Goal: Transaction & Acquisition: Subscribe to service/newsletter

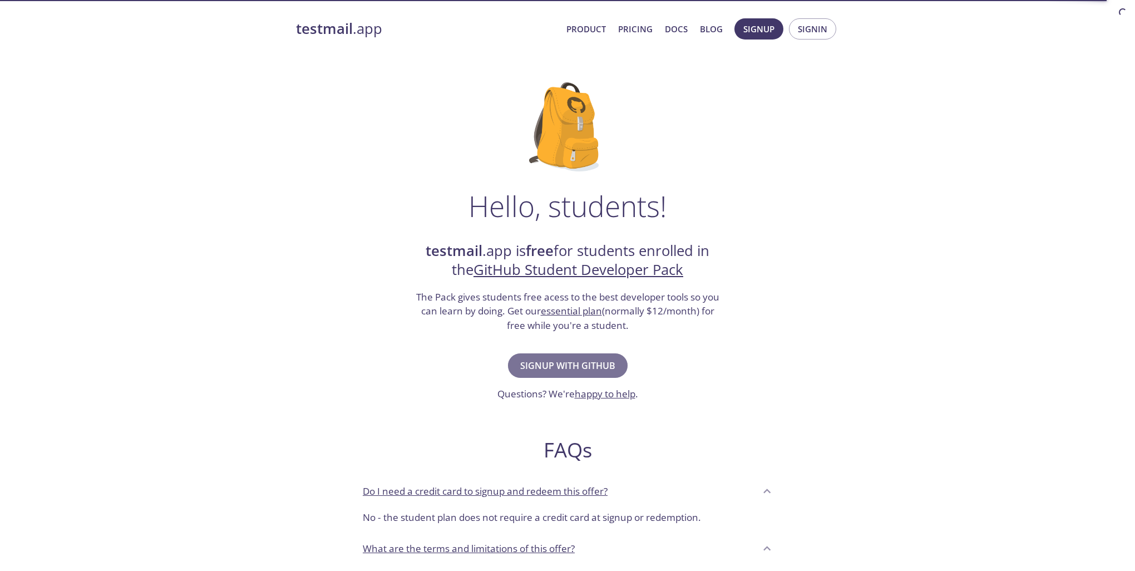
click at [562, 368] on span "Signup with GitHub" at bounding box center [567, 366] width 95 height 16
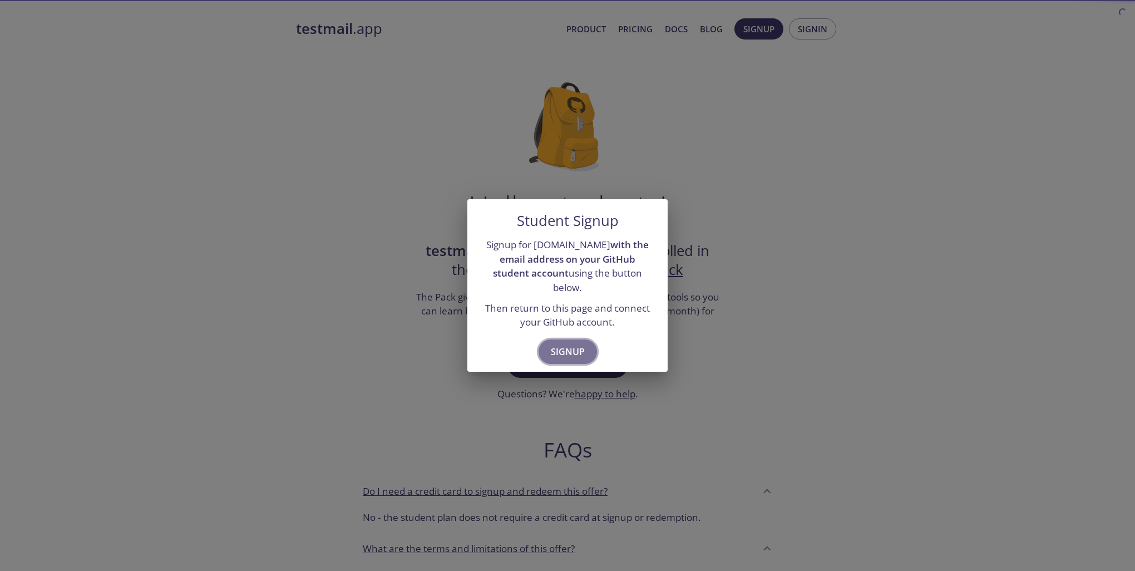
click at [564, 350] on span "Signup" at bounding box center [568, 352] width 34 height 16
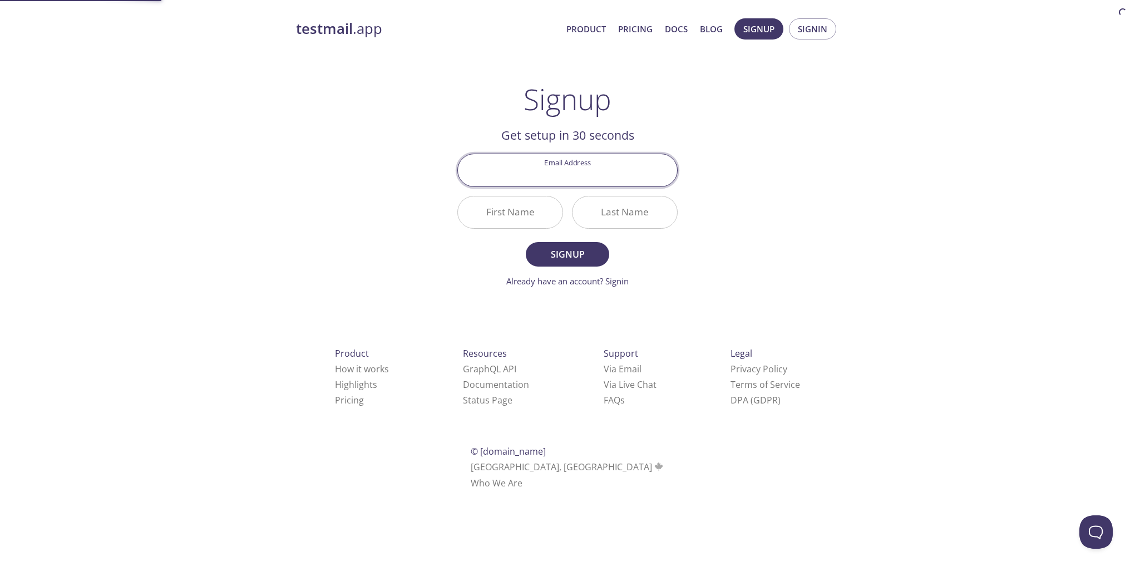
click at [552, 174] on input "Email Address" at bounding box center [567, 170] width 219 height 32
type input "[EMAIL_ADDRESS][DOMAIN_NAME]"
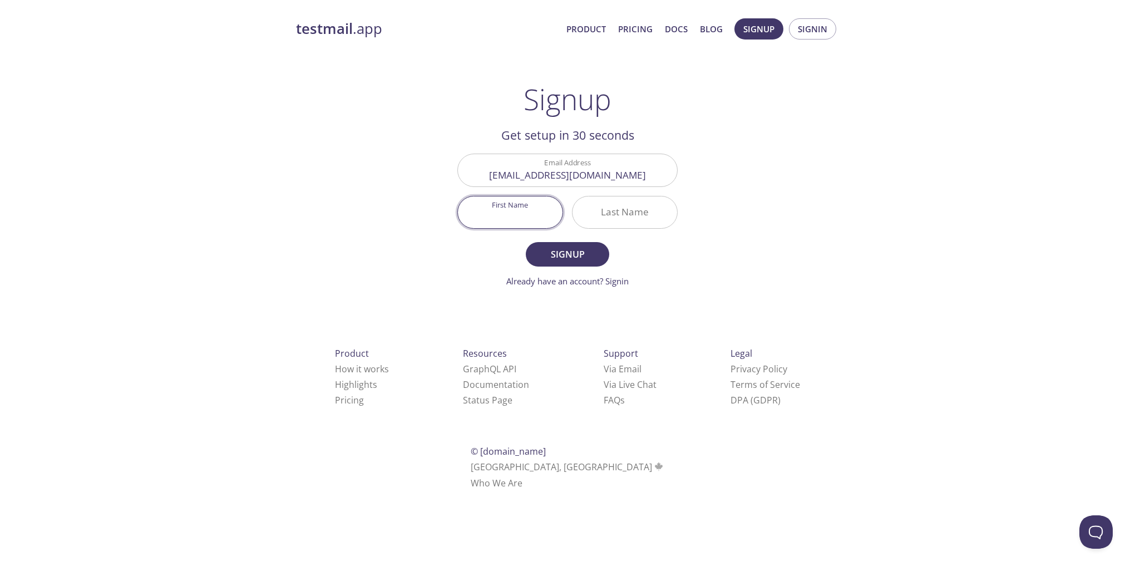
click at [528, 208] on input "First Name" at bounding box center [510, 212] width 105 height 32
type input "Ajay"
click at [613, 210] on input "Last Name" at bounding box center [624, 212] width 105 height 32
type input "[PERSON_NAME]"
click at [568, 248] on span "Signup" at bounding box center [567, 254] width 59 height 16
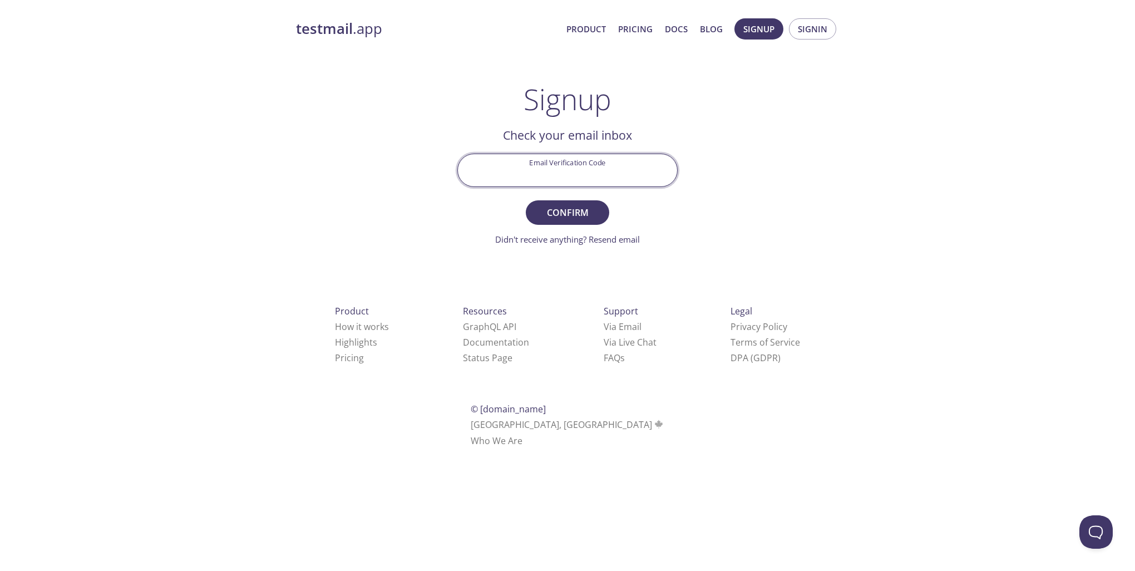
click at [532, 160] on input "Email Verification Code" at bounding box center [567, 170] width 219 height 32
paste input "DLHFX3Q"
type input "DLHFX3Q"
click at [568, 216] on span "Confirm" at bounding box center [567, 213] width 59 height 16
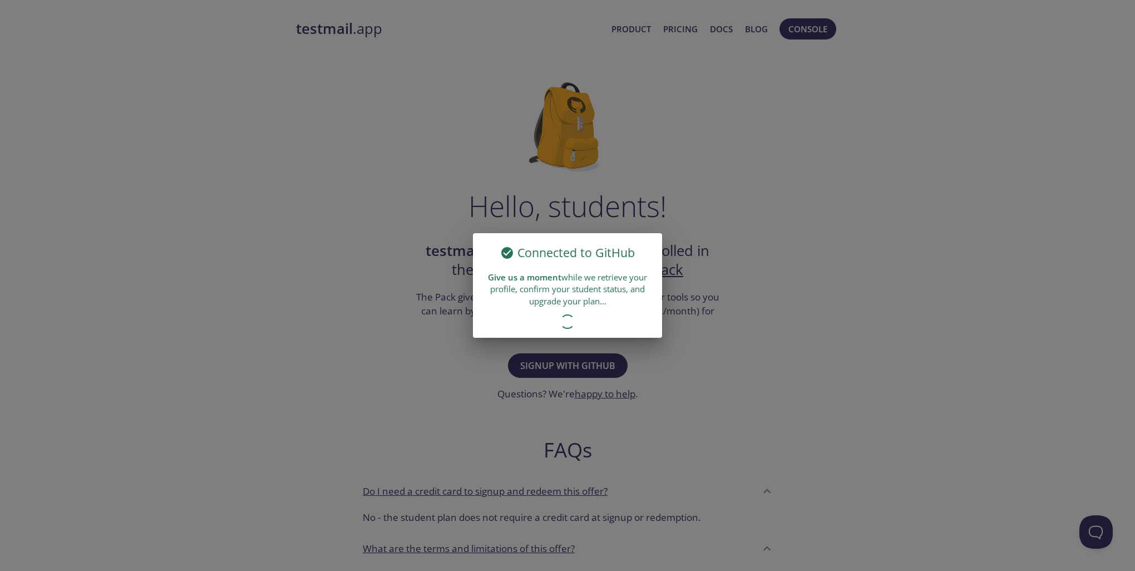
click at [685, 339] on div "Connected to GitHub Give us a moment while we retrieve your profile, confirm yo…" at bounding box center [567, 285] width 1135 height 571
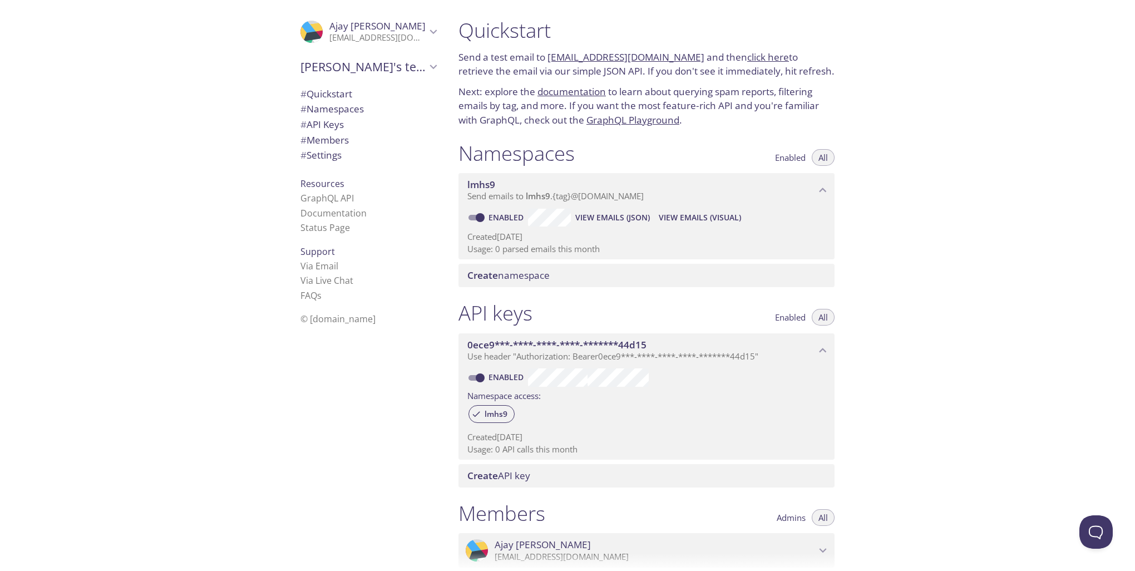
drag, startPoint x: 525, startPoint y: 200, endPoint x: 566, endPoint y: 291, distance: 99.6
click at [566, 291] on div "Namespaces Enabled All lmhs9 Send emails to lmhs9 . {tag} @[DOMAIN_NAME] Enable…" at bounding box center [646, 214] width 394 height 160
click at [675, 223] on span "View Emails (Visual)" at bounding box center [699, 217] width 82 height 13
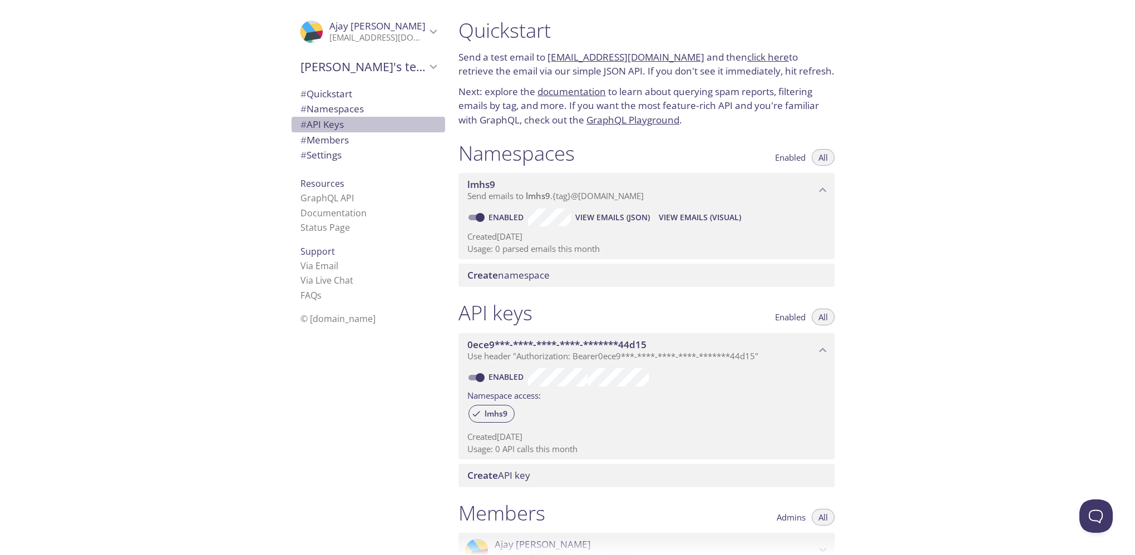
click at [354, 125] on span "# API Keys" at bounding box center [368, 124] width 136 height 14
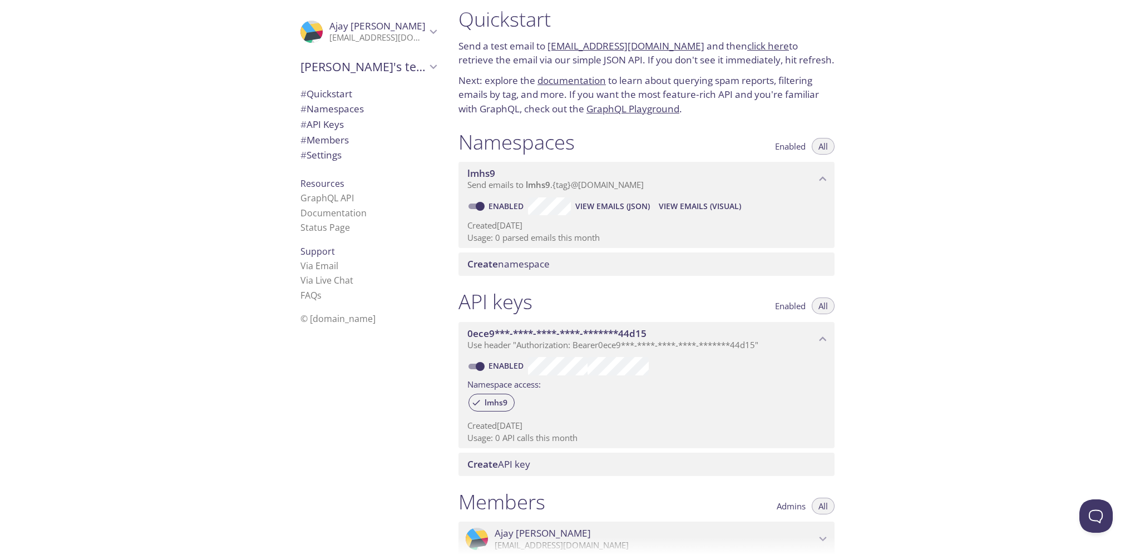
scroll to position [10, 0]
click at [831, 154] on button "All" at bounding box center [822, 147] width 23 height 17
click at [345, 100] on span "# Quickstart" at bounding box center [368, 94] width 136 height 14
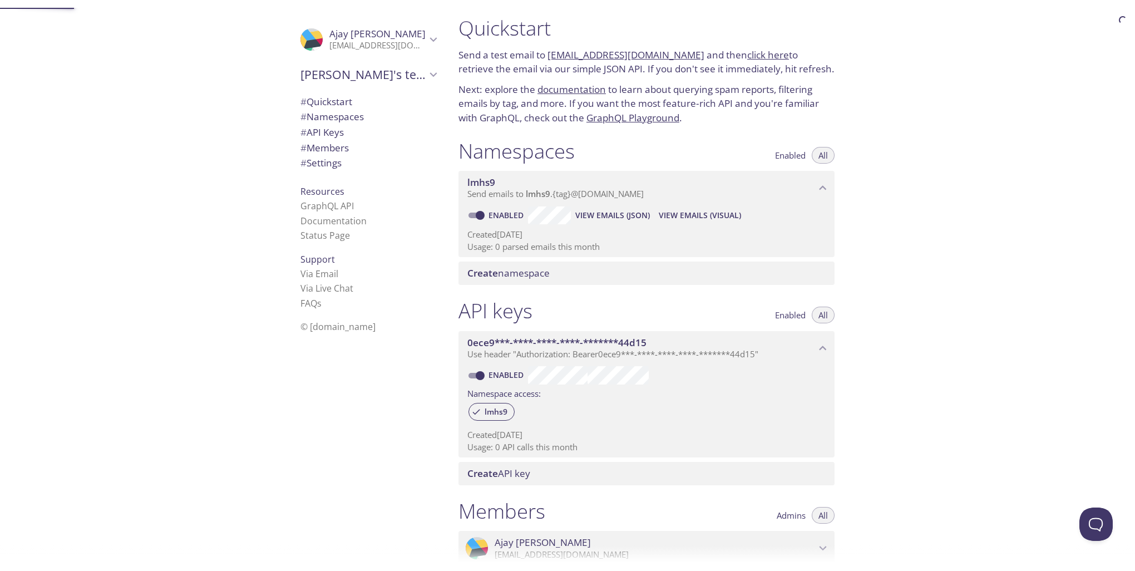
scroll to position [18, 0]
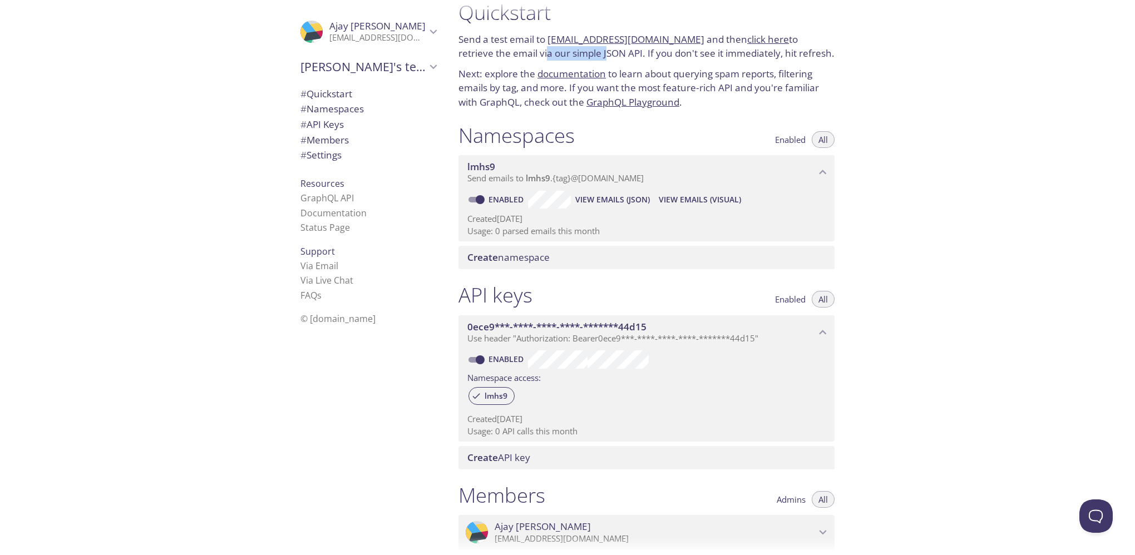
drag, startPoint x: 507, startPoint y: 55, endPoint x: 571, endPoint y: 54, distance: 64.0
click at [571, 54] on p "Send a test email to [EMAIL_ADDRESS][DOMAIN_NAME] and then click here to retrie…" at bounding box center [646, 46] width 376 height 28
drag, startPoint x: 614, startPoint y: 52, endPoint x: 653, endPoint y: 52, distance: 38.9
click at [653, 52] on p "Send a test email to [EMAIL_ADDRESS][DOMAIN_NAME] and then click here to retrie…" at bounding box center [646, 46] width 376 height 28
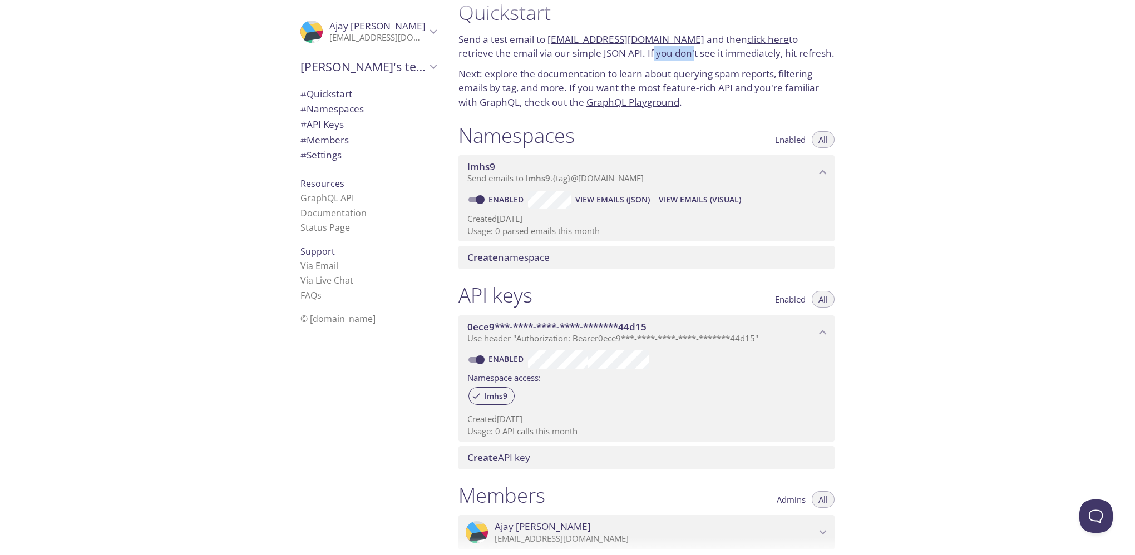
click at [653, 52] on p "Send a test email to [EMAIL_ADDRESS][DOMAIN_NAME] and then click here to retrie…" at bounding box center [646, 46] width 376 height 28
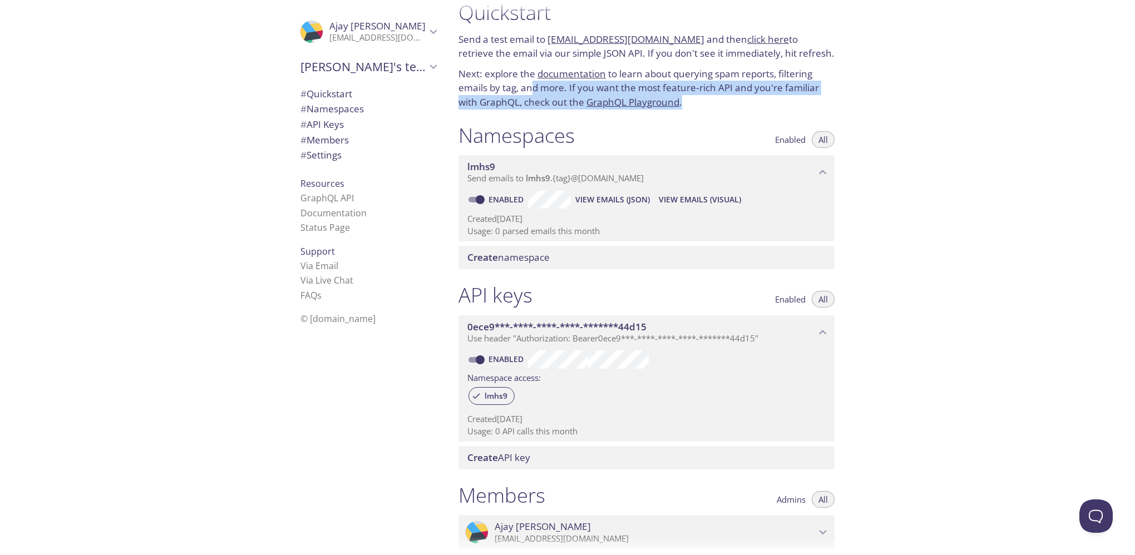
drag, startPoint x: 533, startPoint y: 90, endPoint x: 686, endPoint y: 101, distance: 153.9
click at [686, 101] on p "Next: explore the documentation to learn about querying spam reports, filtering…" at bounding box center [646, 88] width 376 height 43
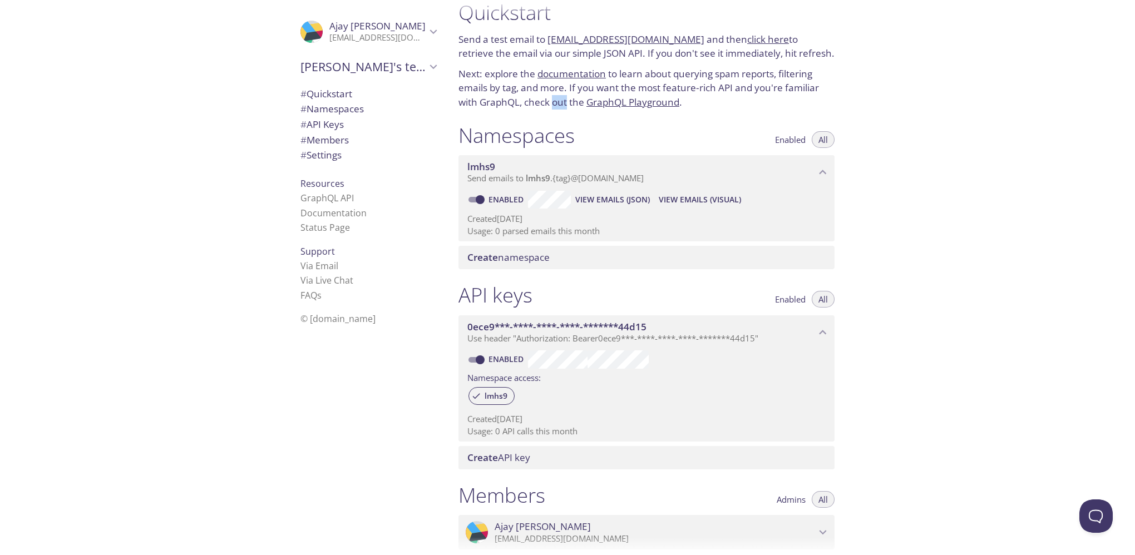
drag, startPoint x: 553, startPoint y: 105, endPoint x: 580, endPoint y: 111, distance: 26.8
click at [580, 111] on div "Quickstart Send a test email to [EMAIL_ADDRESS][DOMAIN_NAME] and then click her…" at bounding box center [646, 54] width 394 height 123
click at [334, 211] on link "Documentation" at bounding box center [333, 213] width 66 height 12
